Goal: Task Accomplishment & Management: Use online tool/utility

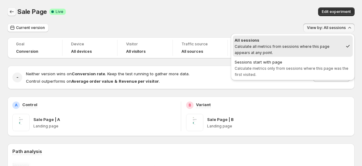
click at [15, 9] on button "Back" at bounding box center [11, 11] width 9 height 9
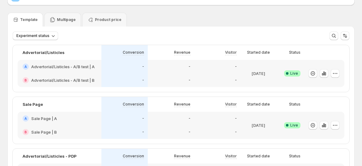
scroll to position [103, 0]
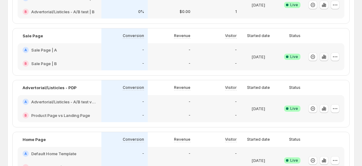
click at [325, 56] on icon "button" at bounding box center [323, 57] width 1 height 4
click at [327, 56] on icon "button" at bounding box center [324, 57] width 6 height 6
drag, startPoint x: 328, startPoint y: 56, endPoint x: 327, endPoint y: 59, distance: 3.4
click at [327, 59] on icon "button" at bounding box center [324, 57] width 6 height 6
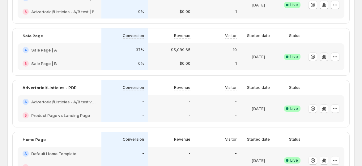
click at [327, 59] on icon "button" at bounding box center [324, 57] width 6 height 6
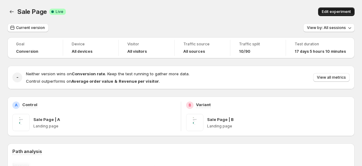
click at [335, 10] on span "Edit experiment" at bounding box center [336, 11] width 29 height 5
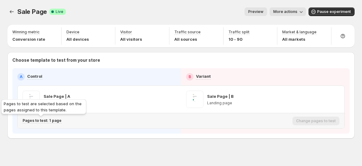
click at [41, 122] on p "Pages to test: 1 page" at bounding box center [42, 120] width 39 height 5
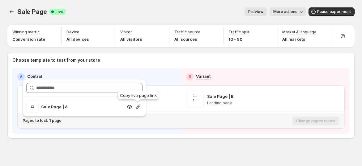
click at [136, 107] on icon "button" at bounding box center [138, 107] width 4 height 4
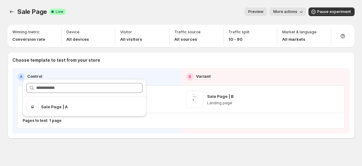
click at [158, 144] on div "Sale Page. This page is ready Sale Page Success Complete Live Preview More acti…" at bounding box center [181, 86] width 362 height 172
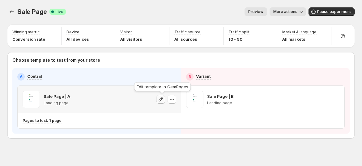
click at [160, 99] on icon "button" at bounding box center [161, 99] width 6 height 6
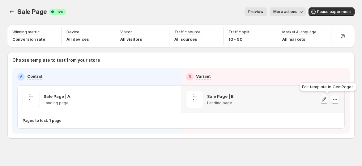
click at [326, 100] on icon "button" at bounding box center [324, 99] width 6 height 6
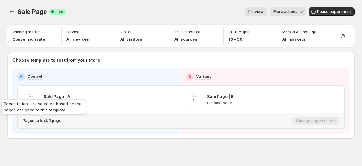
drag, startPoint x: 51, startPoint y: 118, endPoint x: 69, endPoint y: 118, distance: 17.6
click at [51, 119] on p "Pages to test: 1 page" at bounding box center [42, 120] width 39 height 5
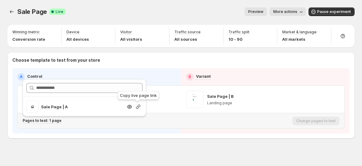
click at [139, 106] on icon "button" at bounding box center [138, 107] width 6 height 6
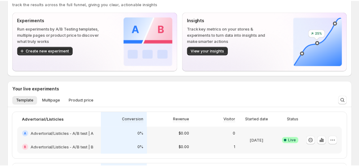
scroll to position [34, 0]
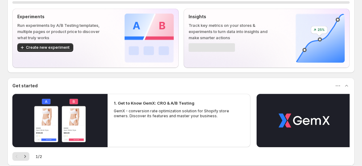
scroll to position [69, 0]
